Goal: Information Seeking & Learning: Learn about a topic

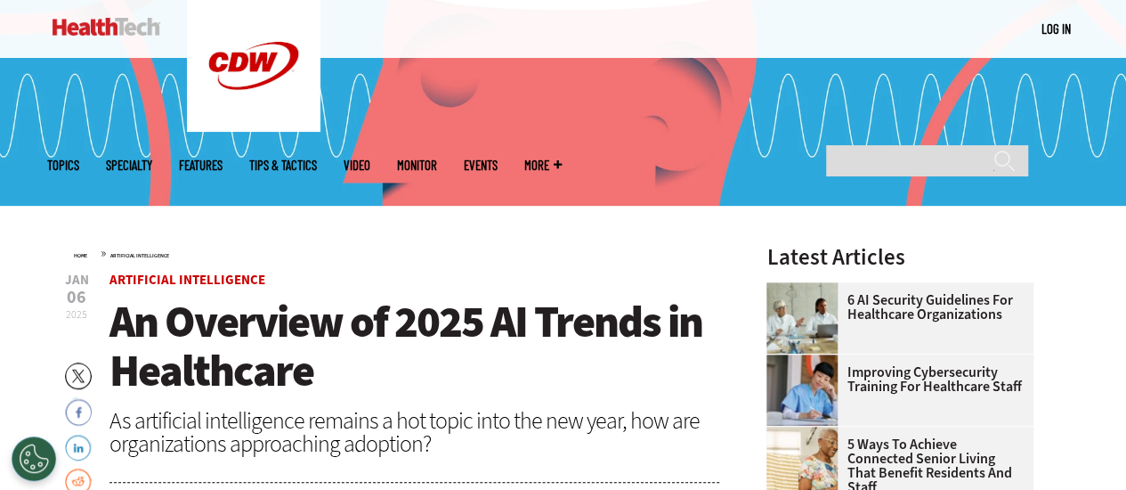
scroll to position [345, 0]
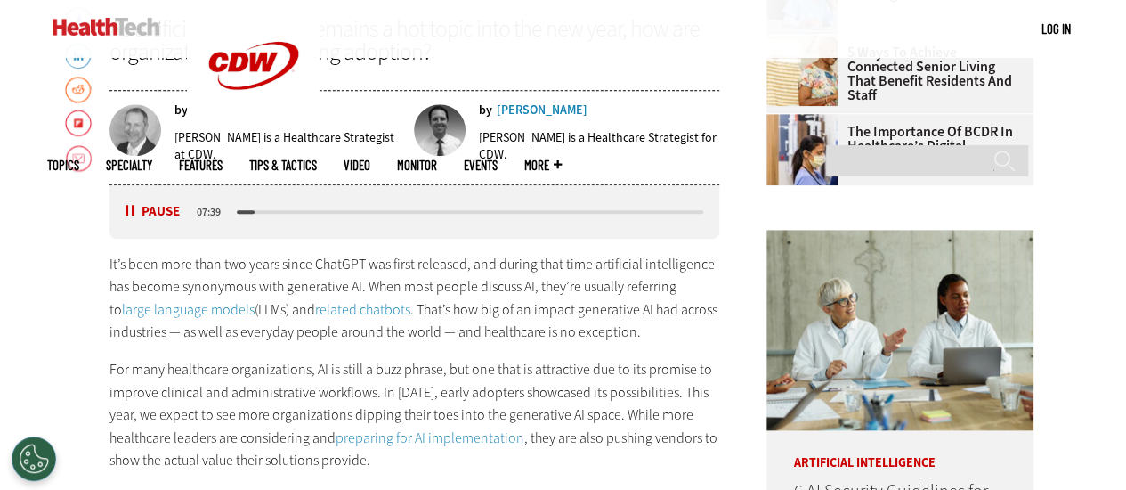
scroll to position [773, 0]
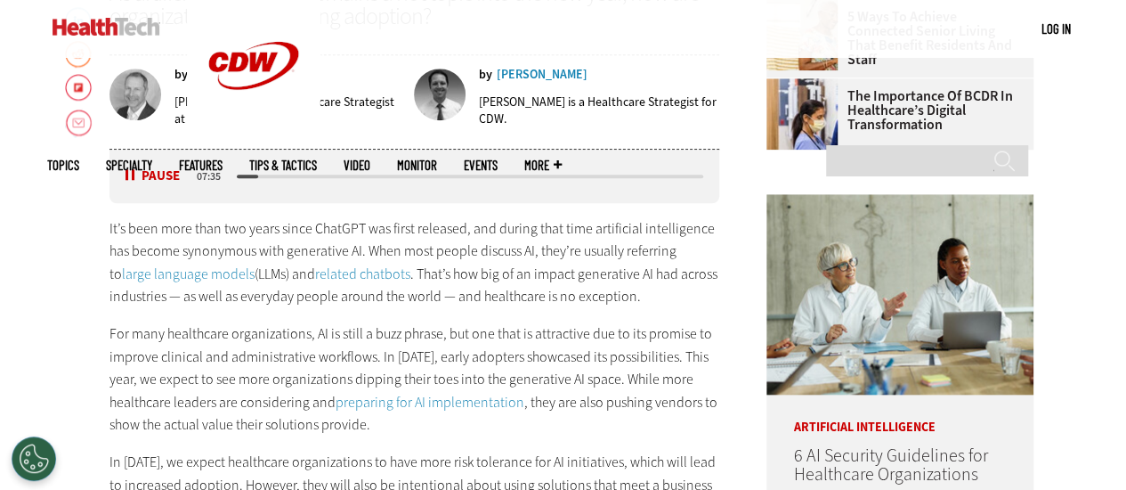
click at [125, 177] on button "Pause" at bounding box center [152, 175] width 55 height 13
click at [128, 167] on div "Listen Pause" at bounding box center [158, 175] width 71 height 19
click at [135, 177] on button "Pause" at bounding box center [152, 175] width 55 height 13
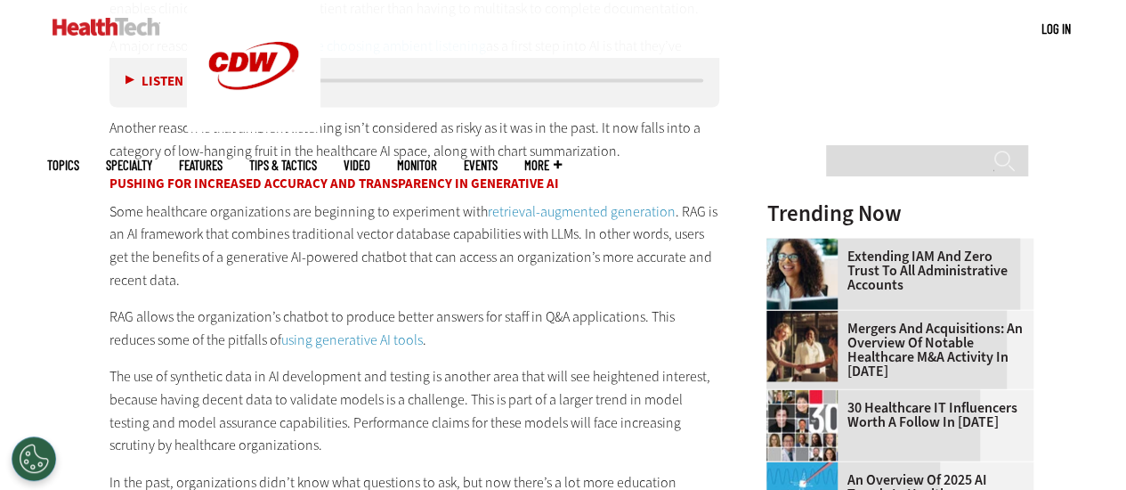
scroll to position [1805, 0]
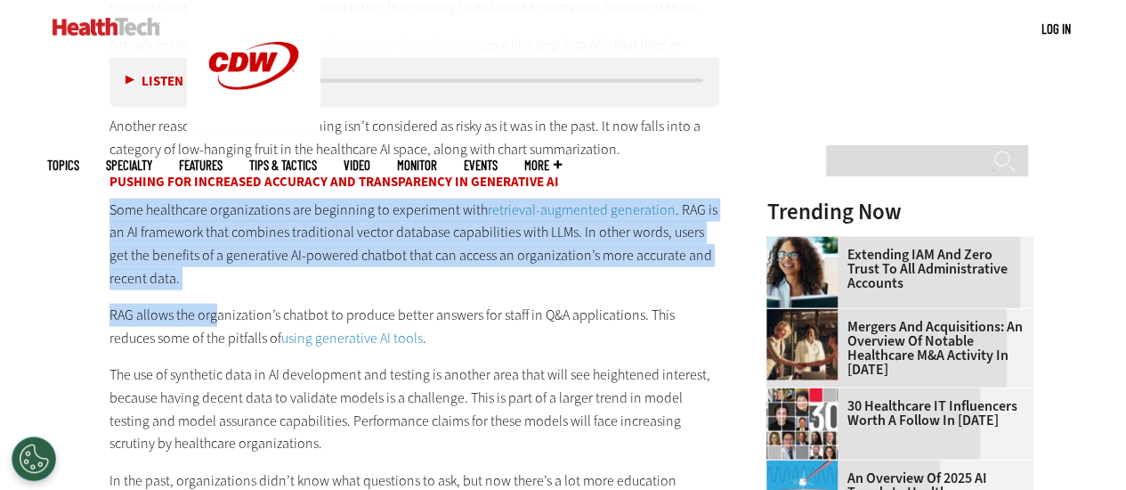
drag, startPoint x: 110, startPoint y: 210, endPoint x: 217, endPoint y: 288, distance: 132.4
drag, startPoint x: 217, startPoint y: 288, endPoint x: 201, endPoint y: 278, distance: 19.3
click at [201, 278] on p "Some healthcare organizations are beginning to experiment with retrieval-augmen…" at bounding box center [414, 243] width 611 height 91
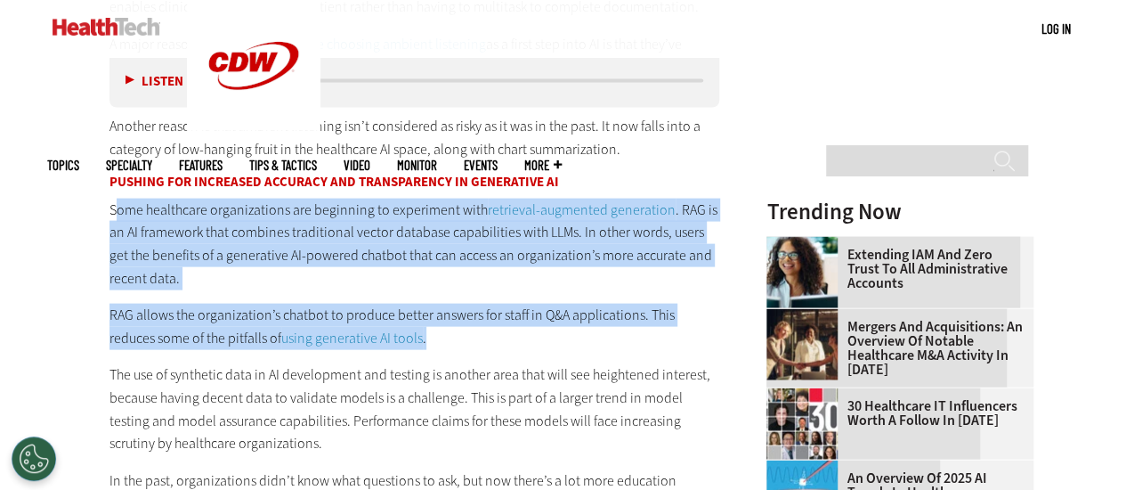
drag, startPoint x: 112, startPoint y: 204, endPoint x: 385, endPoint y: 347, distance: 307.8
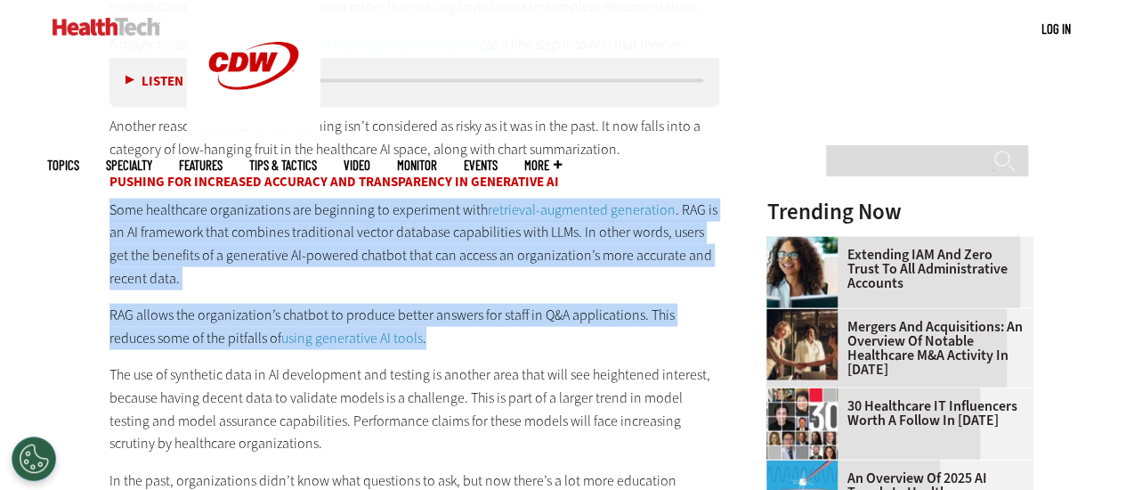
drag, startPoint x: 109, startPoint y: 206, endPoint x: 391, endPoint y: 331, distance: 307.6
copy div "Some healthcare organizations are beginning to experiment with retrieval-augmen…"
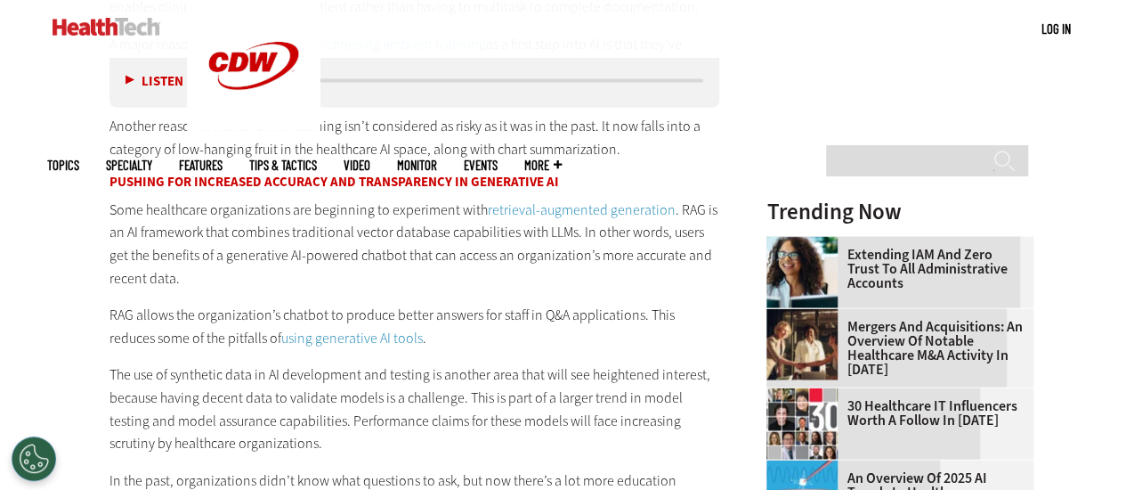
click at [606, 365] on p "The use of synthetic data in AI development and testing is another area that wi…" at bounding box center [414, 408] width 611 height 91
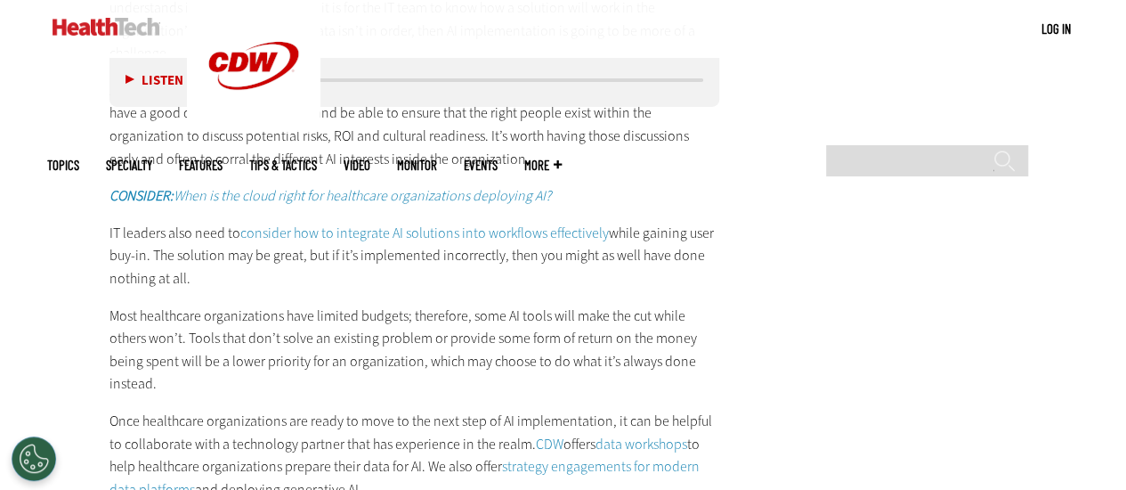
scroll to position [3051, 0]
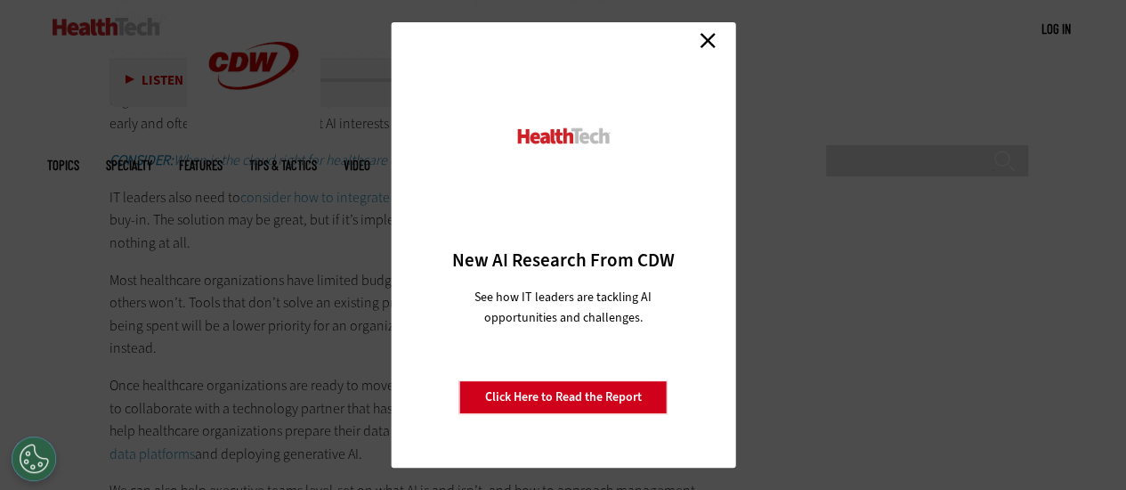
click at [713, 36] on link "Close" at bounding box center [707, 40] width 27 height 27
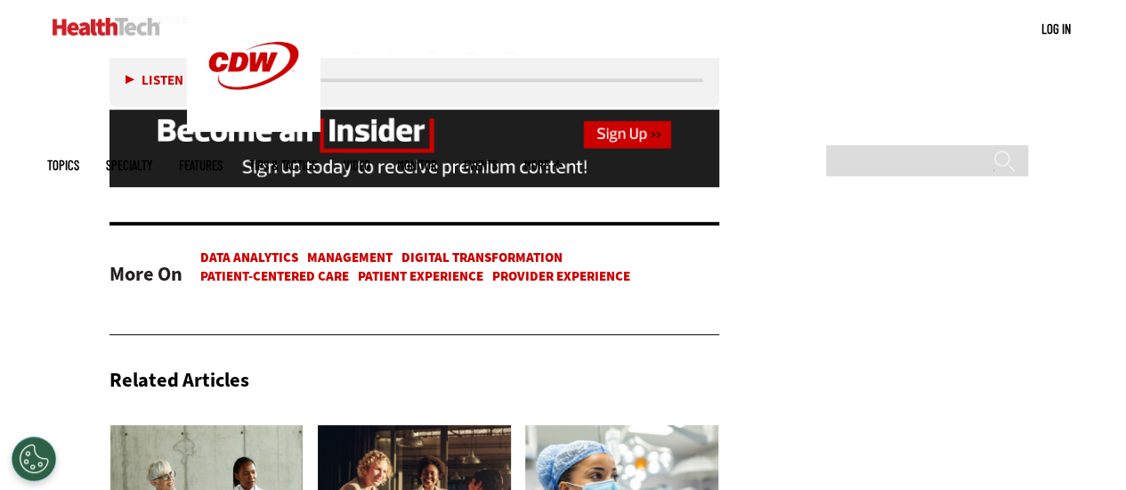
scroll to position [3834, 0]
